Goal: Navigation & Orientation: Find specific page/section

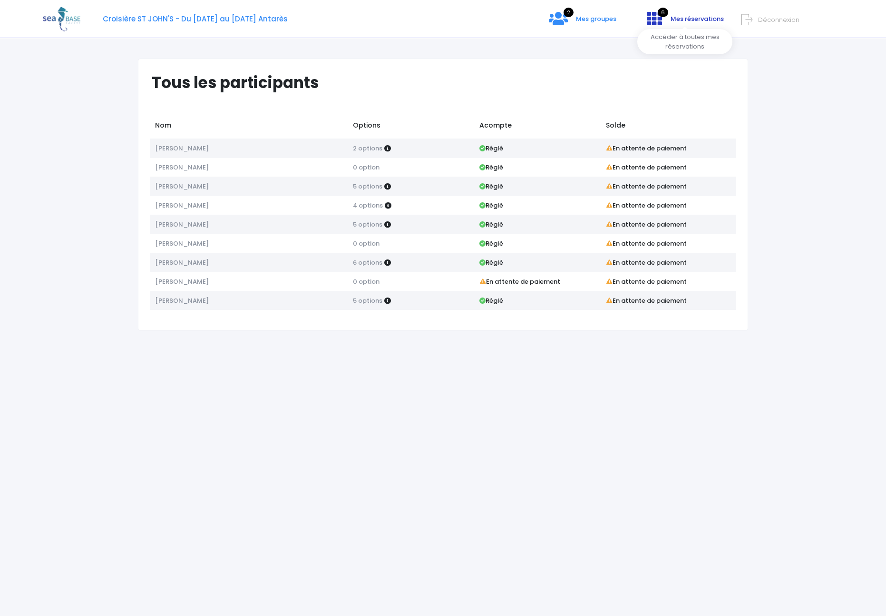
click at [657, 18] on icon at bounding box center [654, 18] width 15 height 15
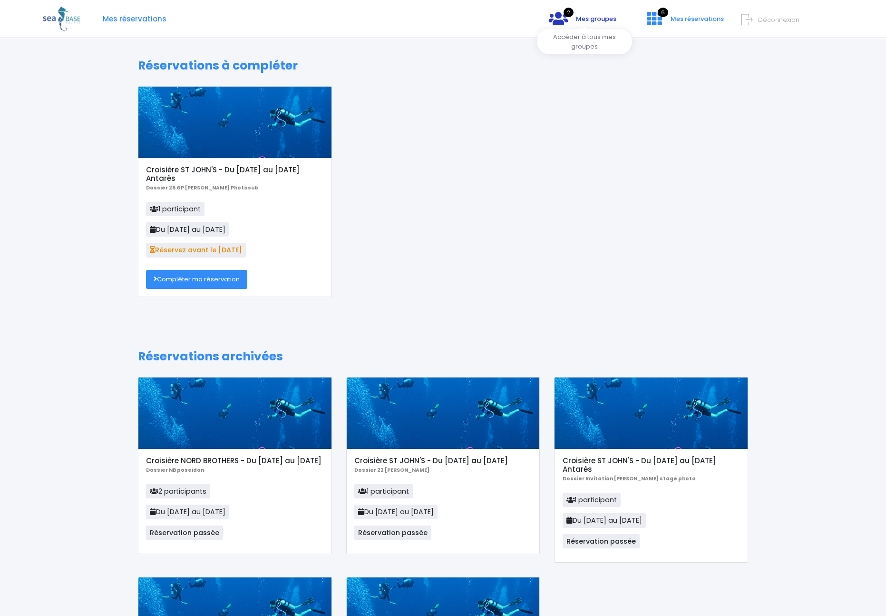
click at [587, 17] on span "Mes groupes" at bounding box center [596, 18] width 40 height 9
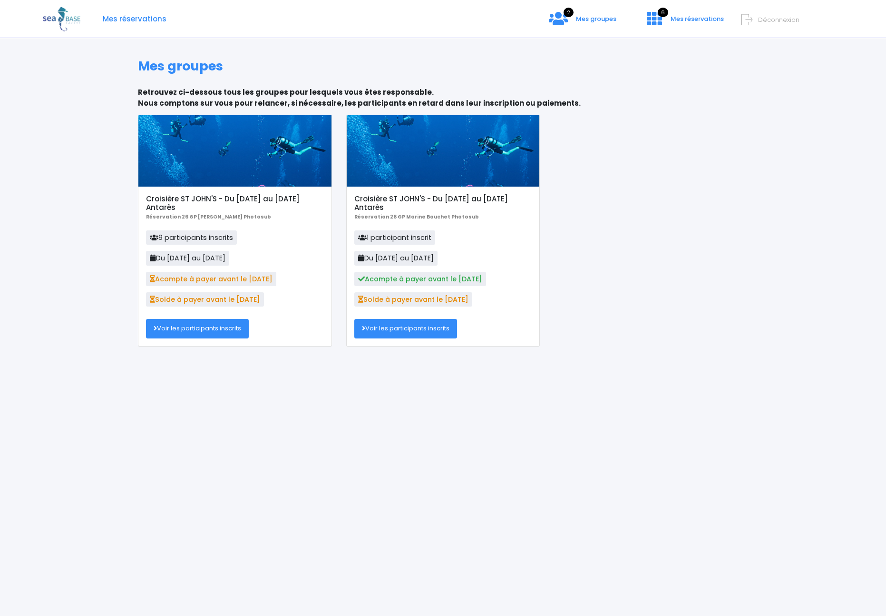
click at [619, 272] on div "Croisière ST JOHN'S - Du 19/09/26 au 26/09/26 Antarès Réservation 26 GP Chris J…" at bounding box center [443, 238] width 625 height 246
